Goal: Transaction & Acquisition: Purchase product/service

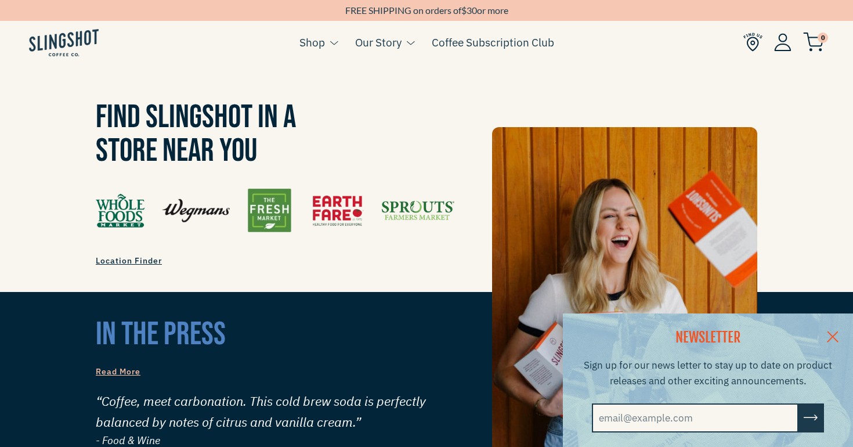
scroll to position [870, 0]
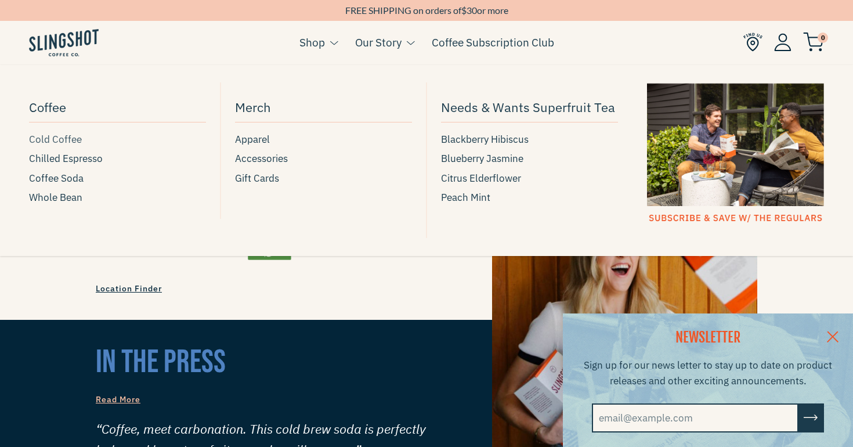
click at [62, 146] on span "Cold Coffee" at bounding box center [55, 140] width 53 height 16
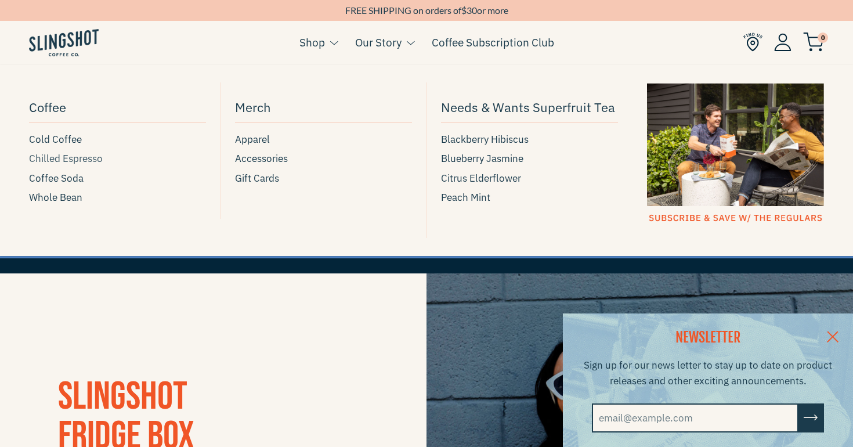
click at [92, 158] on span "Chilled Espresso" at bounding box center [66, 159] width 74 height 16
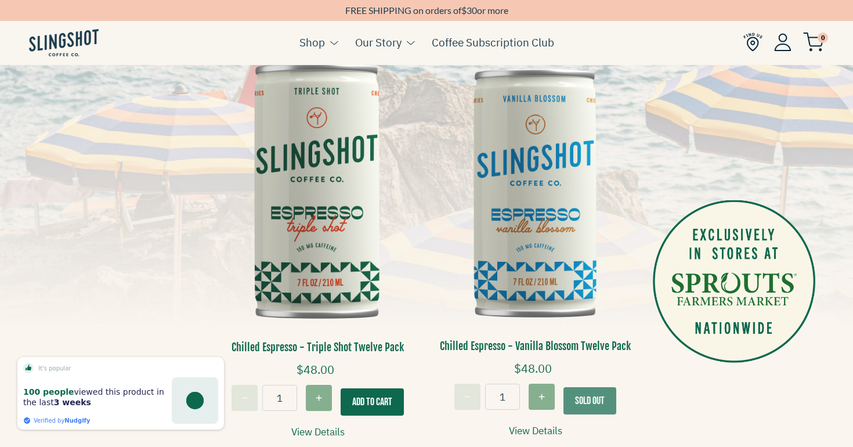
scroll to position [254, 0]
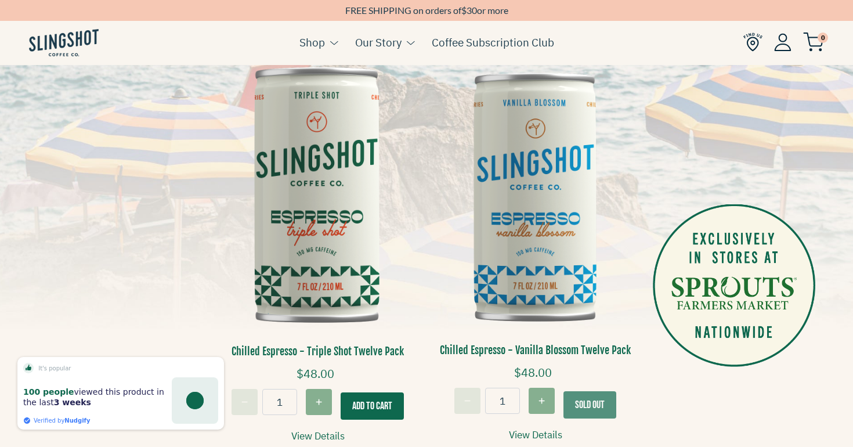
click at [326, 203] on img at bounding box center [318, 196] width 200 height 302
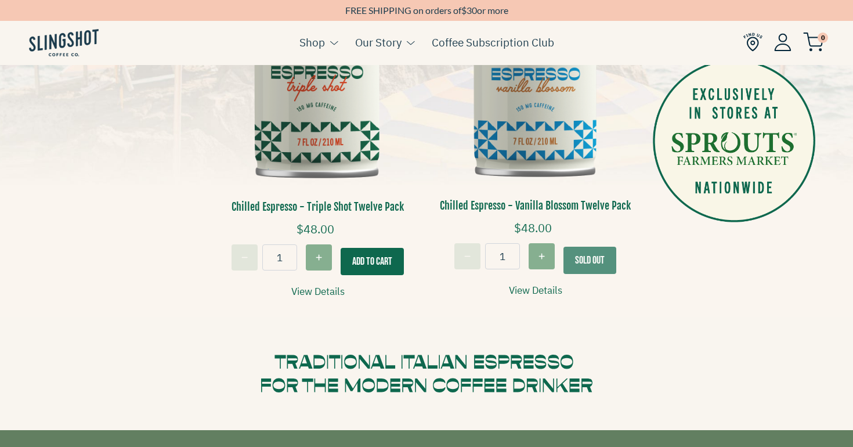
scroll to position [417, 0]
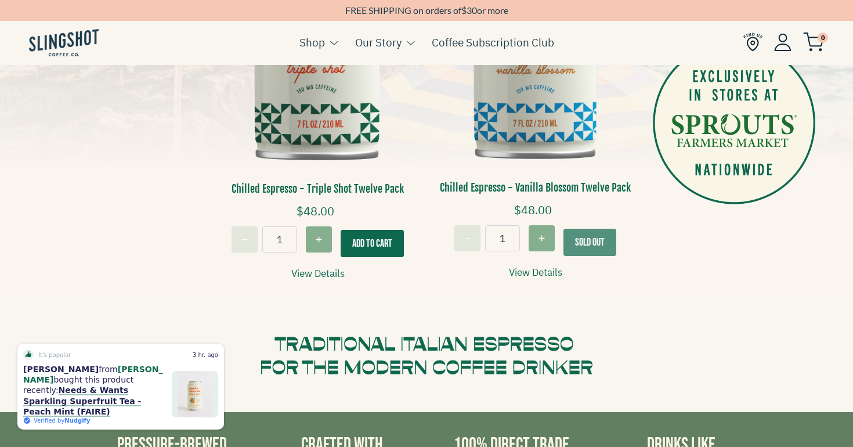
click at [281, 240] on input "1" at bounding box center [279, 239] width 35 height 26
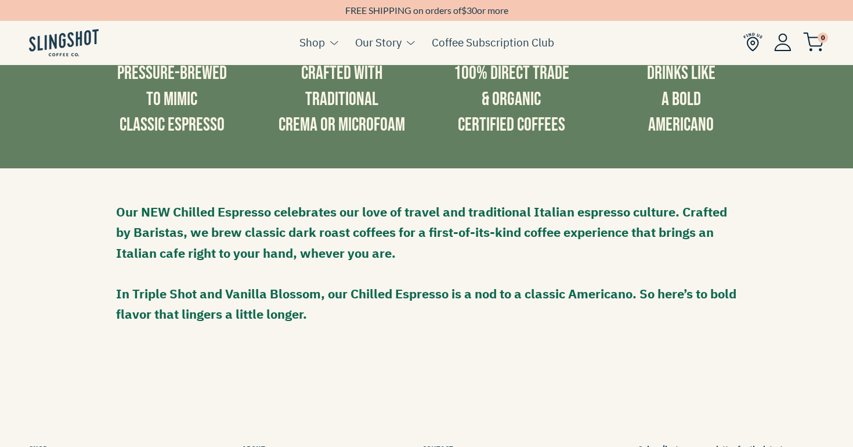
scroll to position [789, 0]
